Goal: Information Seeking & Learning: Learn about a topic

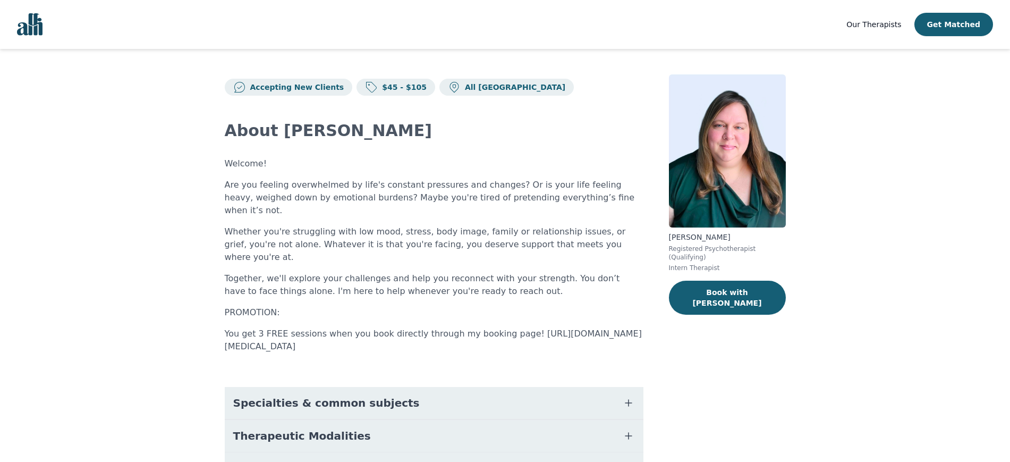
click at [890, 16] on div "Our Therapists Get Matched" at bounding box center [919, 24] width 147 height 23
click at [888, 22] on span "Our Therapists" at bounding box center [873, 24] width 55 height 8
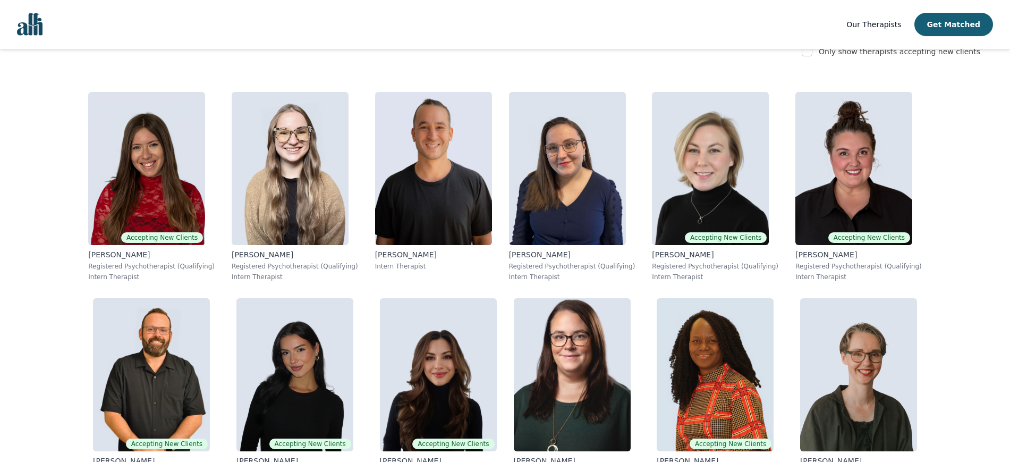
scroll to position [190, 0]
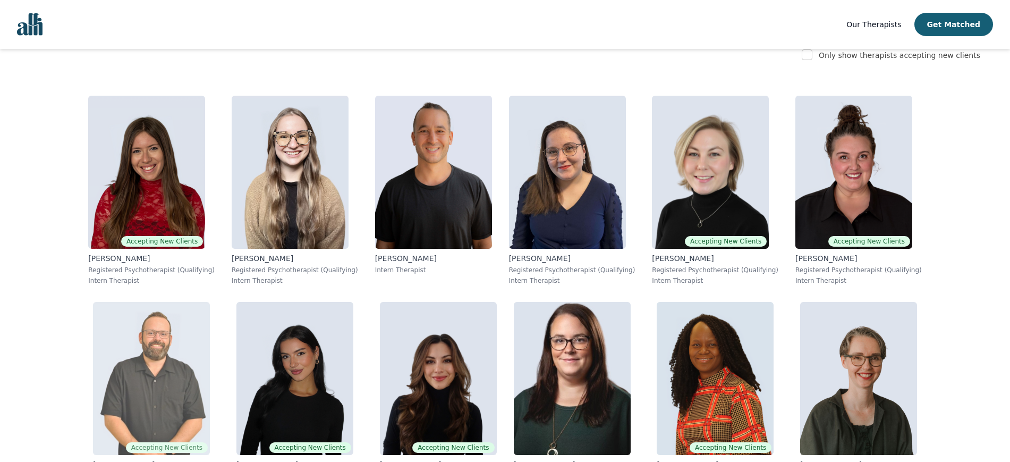
click at [210, 302] on img at bounding box center [151, 378] width 117 height 153
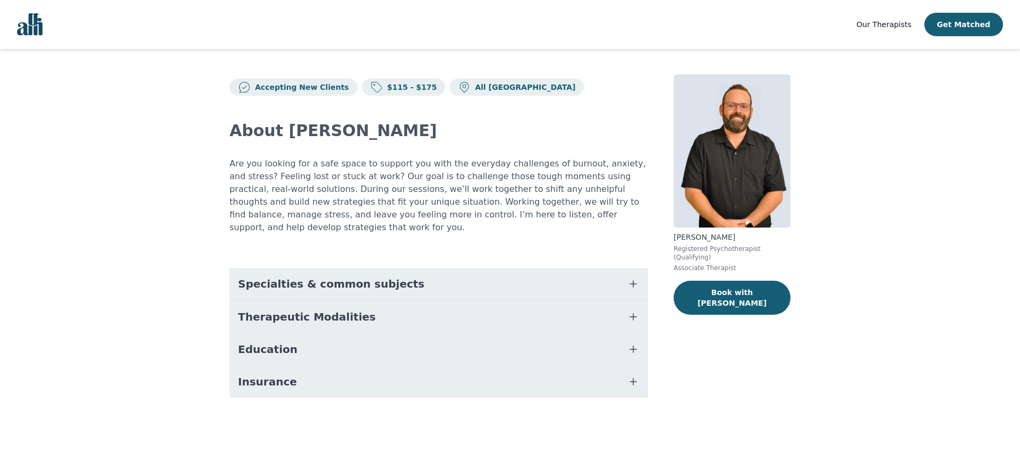
click at [360, 276] on span "Specialties & common subjects" at bounding box center [331, 283] width 186 height 15
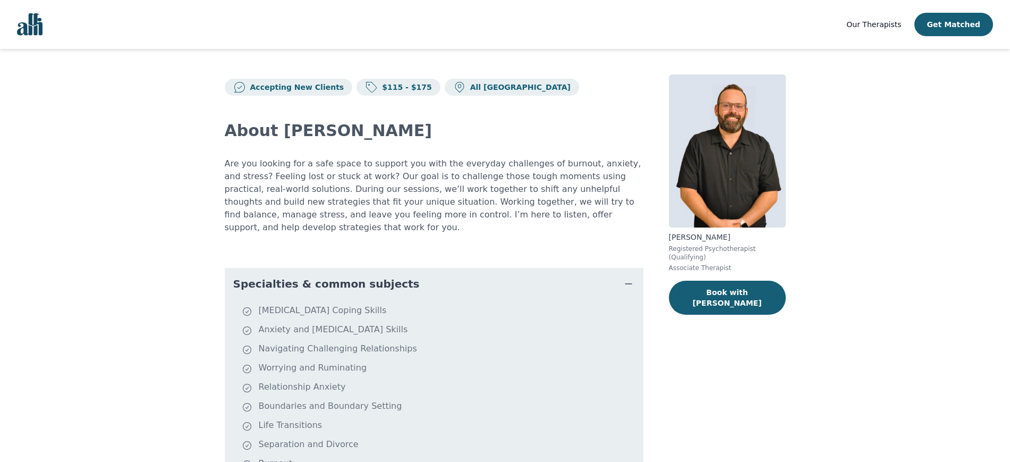
click at [360, 276] on span "Specialties & common subjects" at bounding box center [326, 283] width 186 height 15
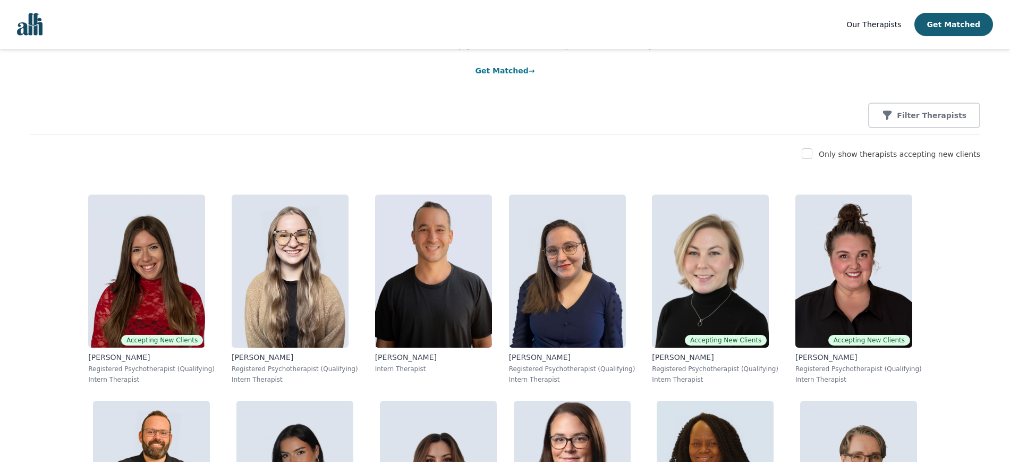
scroll to position [97, 0]
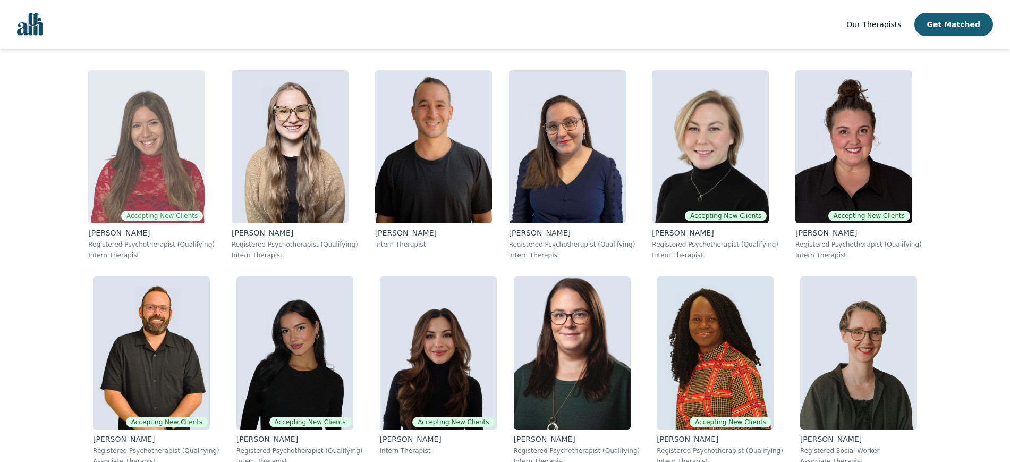
click at [143, 139] on img at bounding box center [146, 146] width 117 height 153
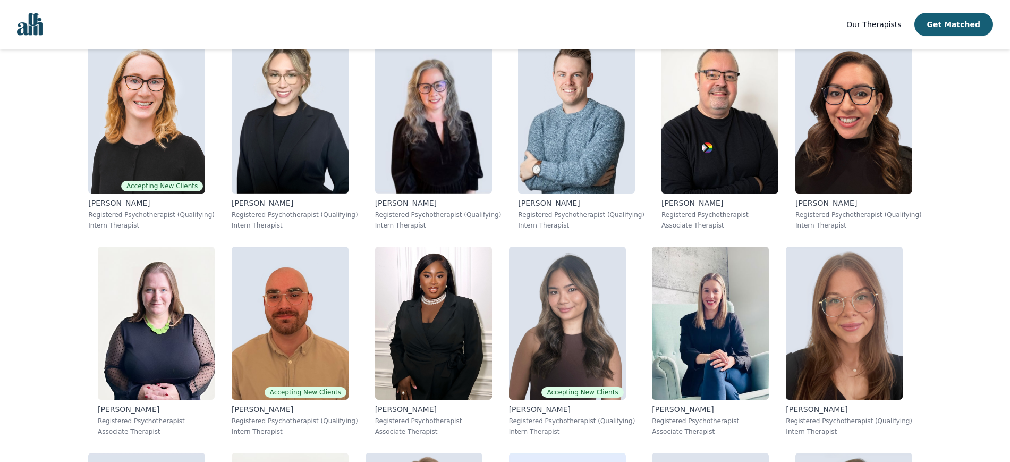
scroll to position [2103, 0]
